Goal: Task Accomplishment & Management: Use online tool/utility

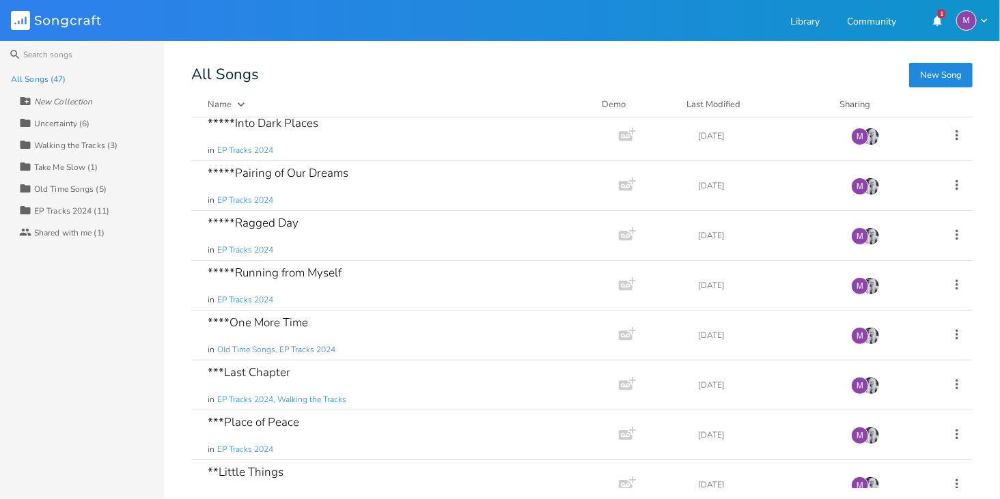
scroll to position [206, 0]
click at [354, 223] on div "*****Ragged Day in EP Tracks 2024" at bounding box center [402, 234] width 389 height 49
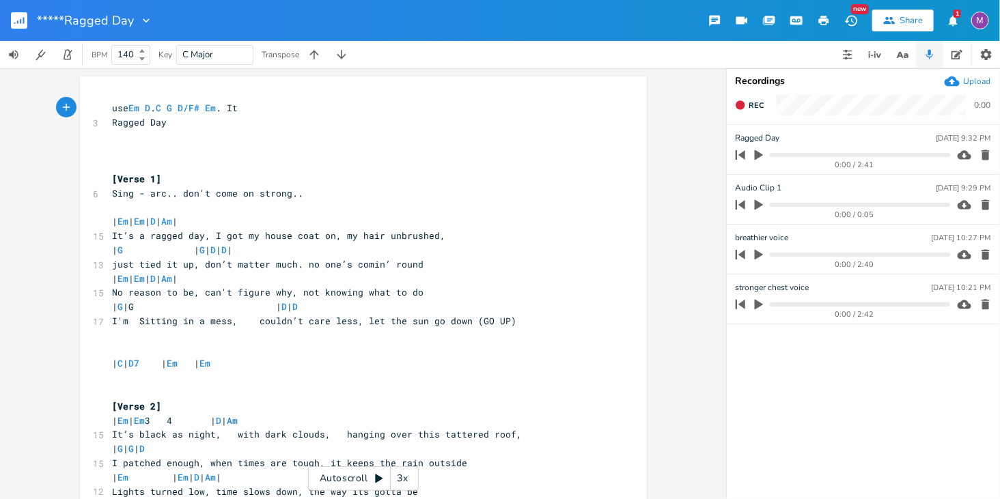
click at [404, 477] on div "3x" at bounding box center [403, 478] width 25 height 25
click at [404, 477] on div "4x" at bounding box center [403, 478] width 25 height 25
click at [404, 477] on div "5x" at bounding box center [403, 478] width 25 height 25
click at [404, 477] on div "1x" at bounding box center [403, 478] width 25 height 25
click at [241, 311] on span "| G |G | D | D" at bounding box center [225, 306] width 224 height 12
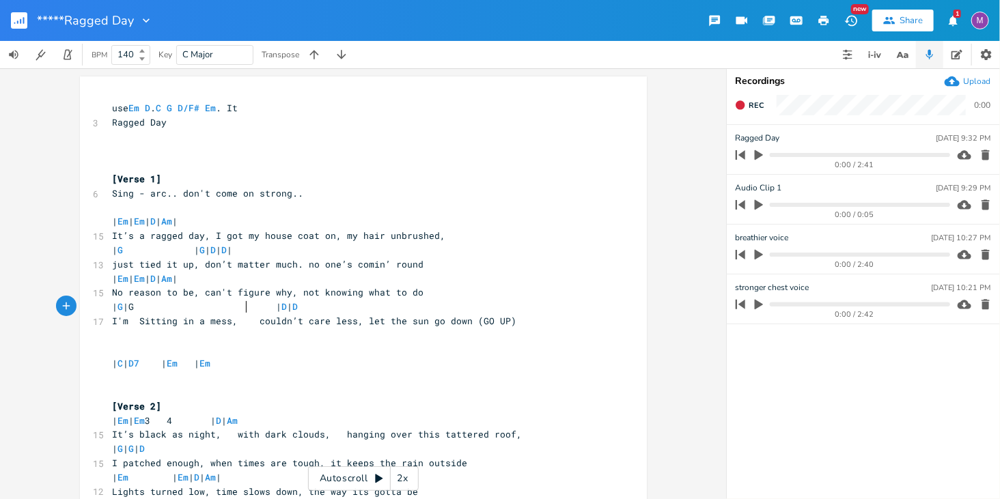
scroll to position [0, 1]
click at [23, 10] on button "button" at bounding box center [24, 20] width 27 height 33
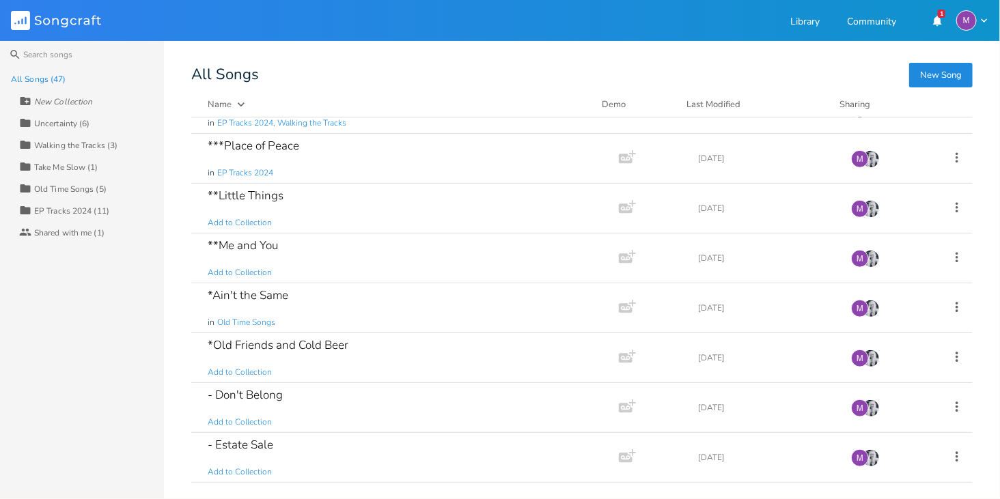
scroll to position [473, 0]
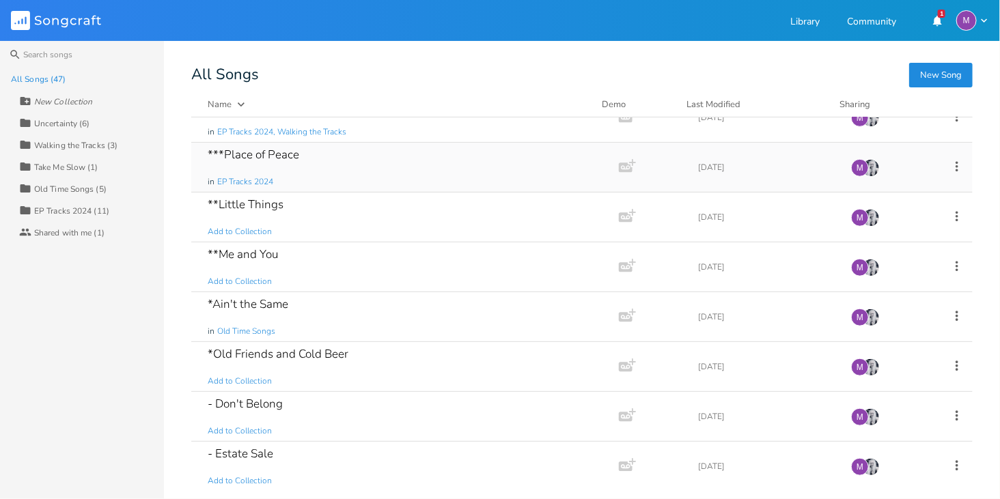
click at [331, 159] on div "***Place of Peace in EP Tracks 2024" at bounding box center [402, 167] width 389 height 49
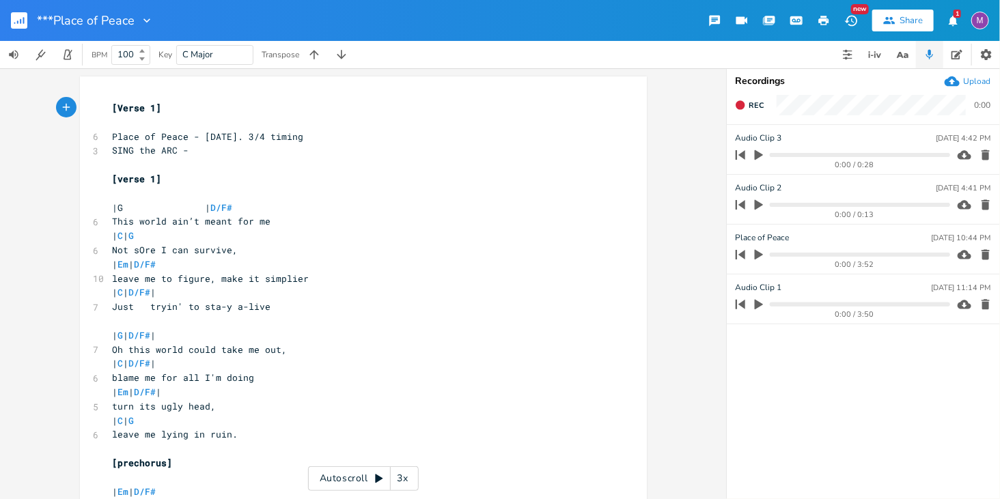
click at [408, 482] on div "3x" at bounding box center [403, 478] width 25 height 25
click at [407, 482] on div "4x" at bounding box center [403, 478] width 25 height 25
click at [407, 482] on div "5x" at bounding box center [403, 478] width 25 height 25
click at [407, 482] on div "1x" at bounding box center [403, 478] width 25 height 25
click at [378, 479] on icon at bounding box center [379, 479] width 8 height 9
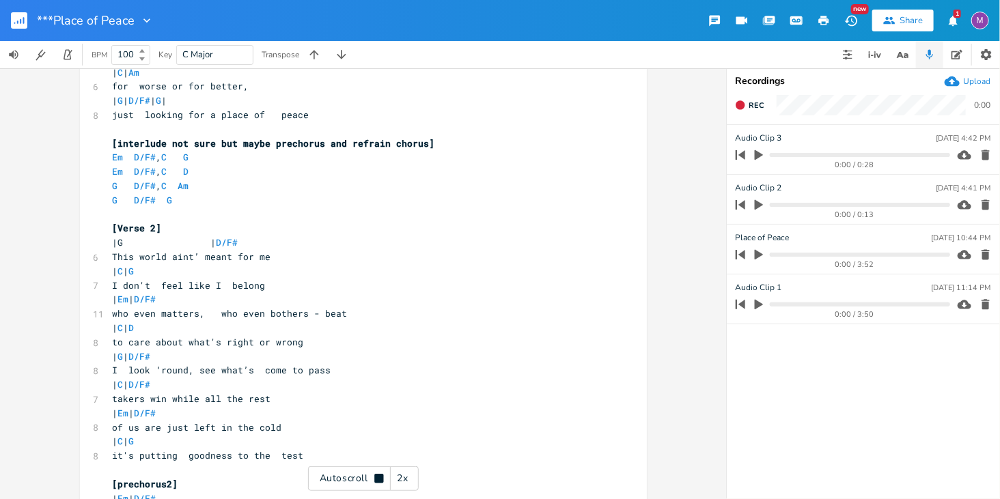
click at [385, 470] on div "Autoscroll 2x" at bounding box center [363, 478] width 111 height 25
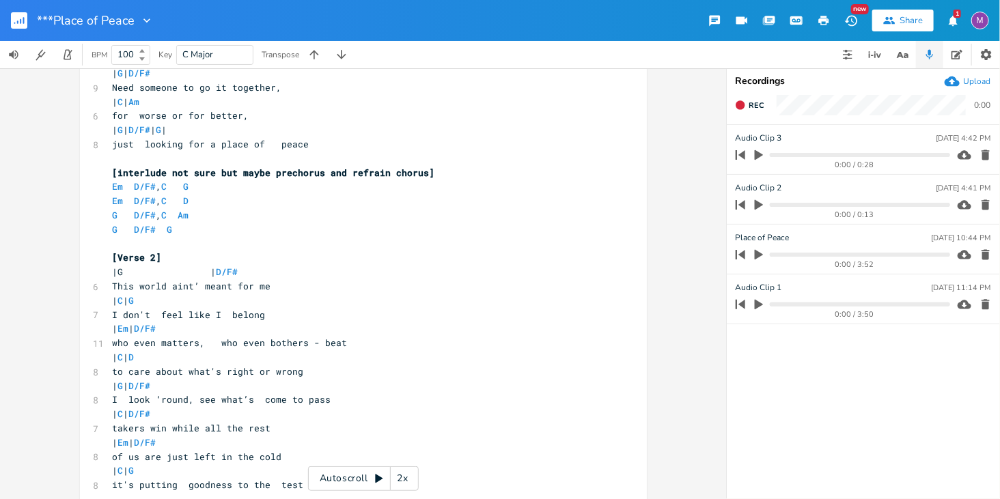
scroll to position [582, 0]
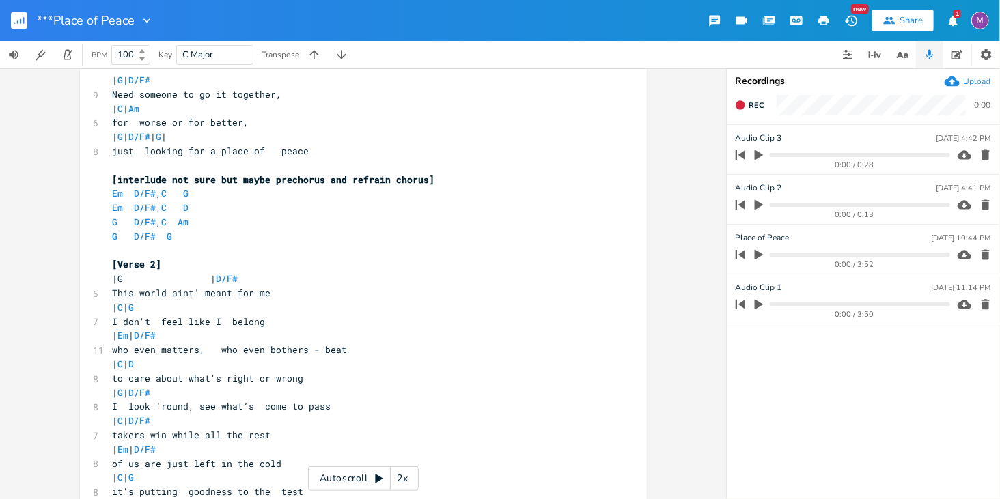
click at [384, 486] on div "Autoscroll 2x" at bounding box center [363, 478] width 111 height 25
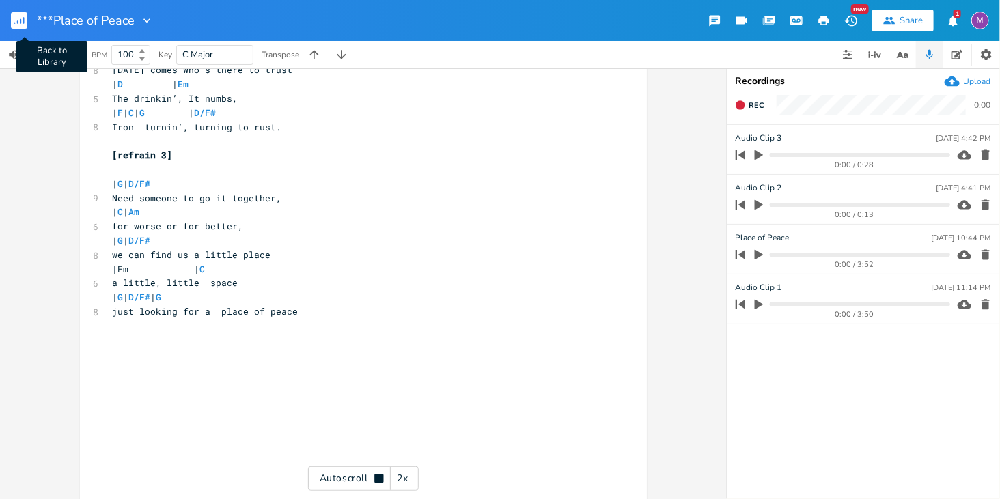
click at [25, 14] on rect "button" at bounding box center [19, 20] width 16 height 16
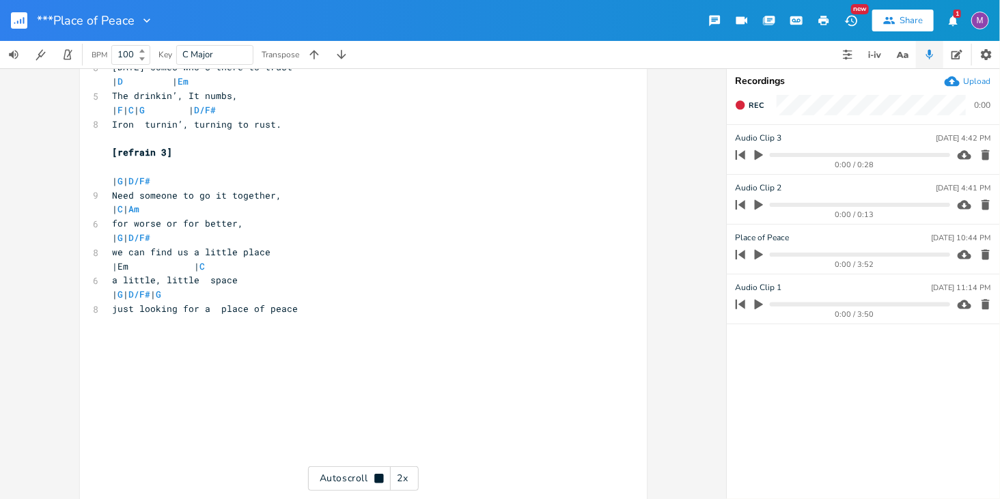
scroll to position [1476, 0]
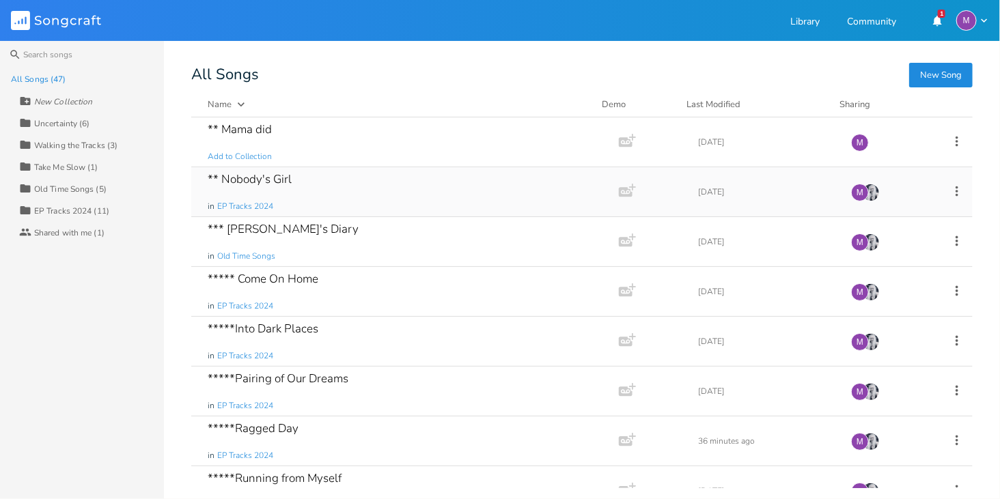
click at [329, 193] on div "** Nobody's Girl in EP Tracks 2024" at bounding box center [402, 191] width 389 height 49
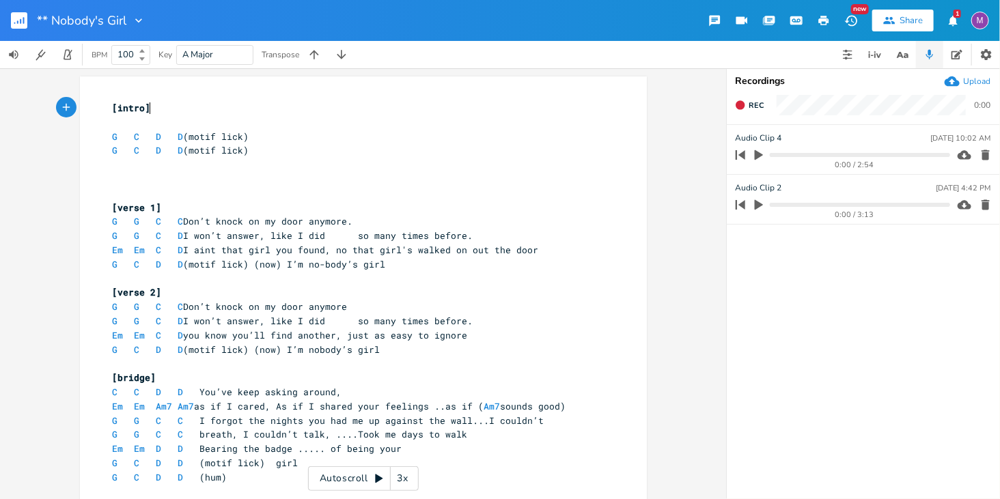
click at [406, 488] on div "3x" at bounding box center [403, 478] width 25 height 25
click at [406, 488] on div "4x" at bounding box center [403, 478] width 25 height 25
click at [406, 488] on div "5x" at bounding box center [403, 478] width 25 height 25
click at [406, 488] on div "1x" at bounding box center [403, 478] width 25 height 25
click at [377, 488] on div "Autoscroll 2x" at bounding box center [363, 478] width 111 height 25
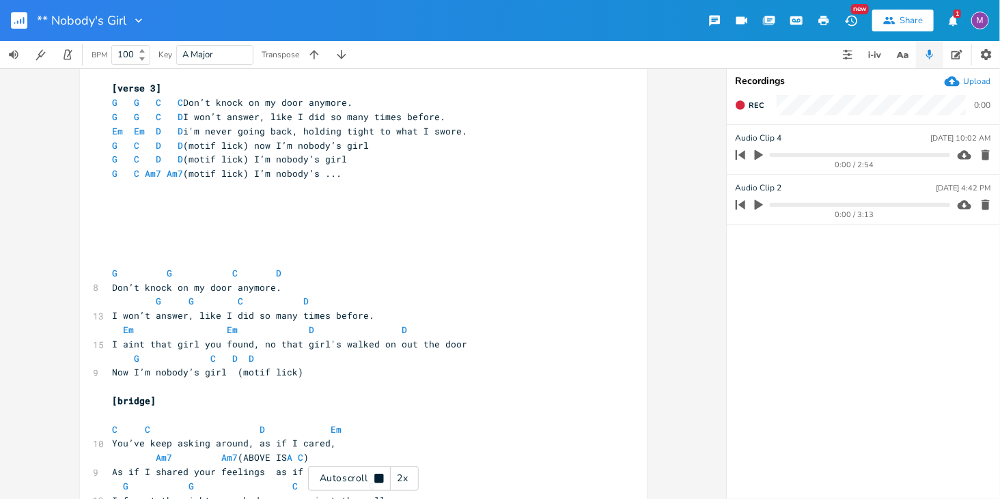
scroll to position [617, 0]
